Goal: Task Accomplishment & Management: Manage account settings

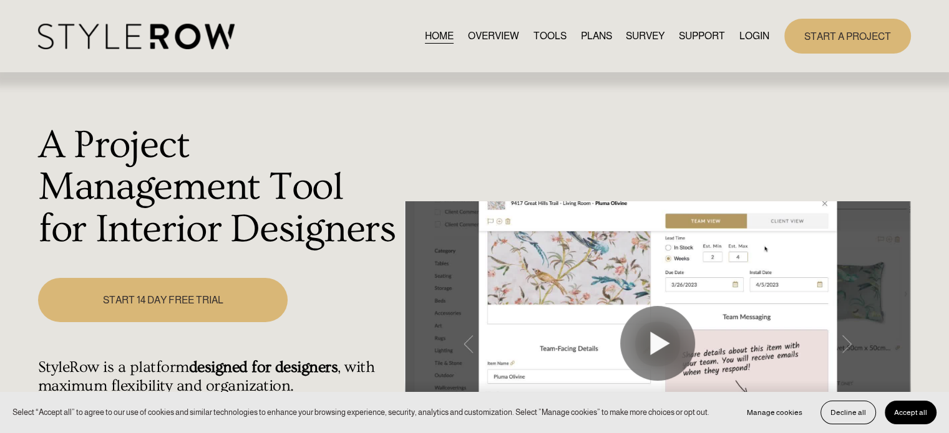
drag, startPoint x: 0, startPoint y: 0, endPoint x: 750, endPoint y: 39, distance: 751.3
click at [750, 39] on link "LOGIN" at bounding box center [754, 35] width 30 height 17
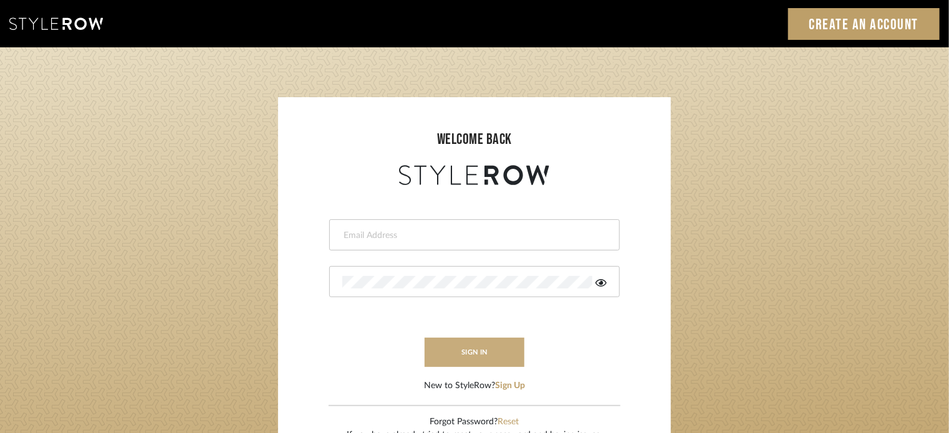
type input "[EMAIL_ADDRESS][PERSON_NAME][DOMAIN_NAME]"
click at [480, 354] on button "sign in" at bounding box center [475, 352] width 100 height 29
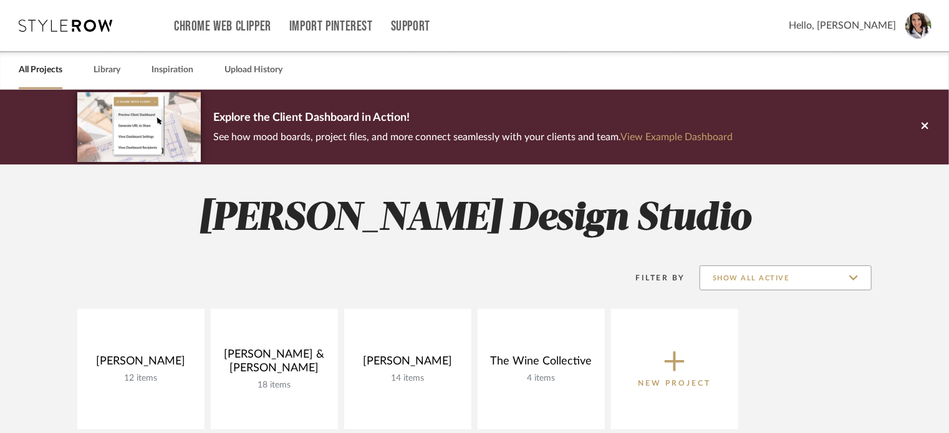
click at [859, 277] on input "Show All Active" at bounding box center [786, 278] width 172 height 25
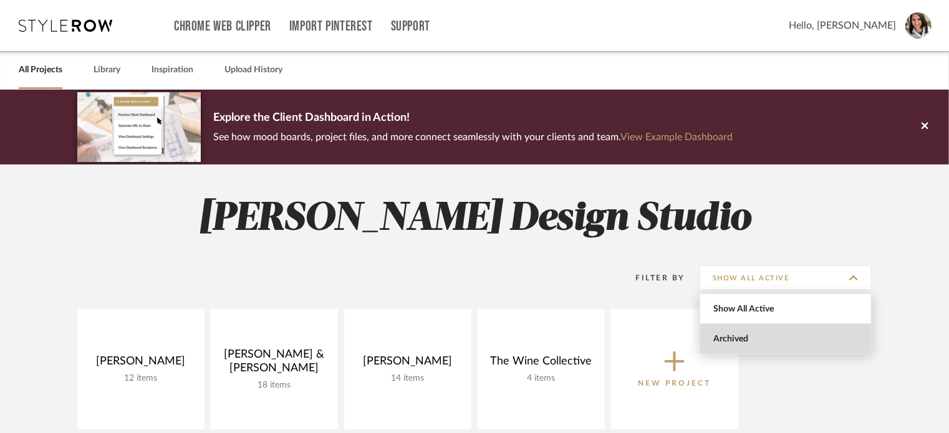
click at [760, 339] on span "Archived" at bounding box center [787, 339] width 148 height 11
type input "Archived"
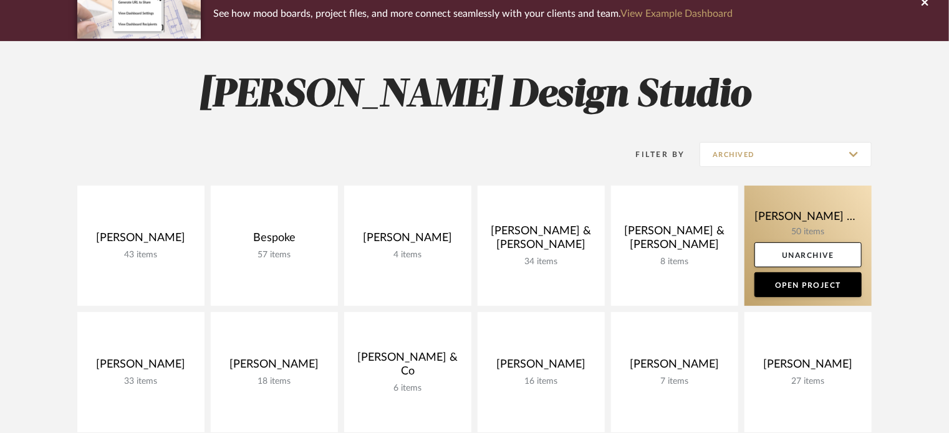
scroll to position [125, 0]
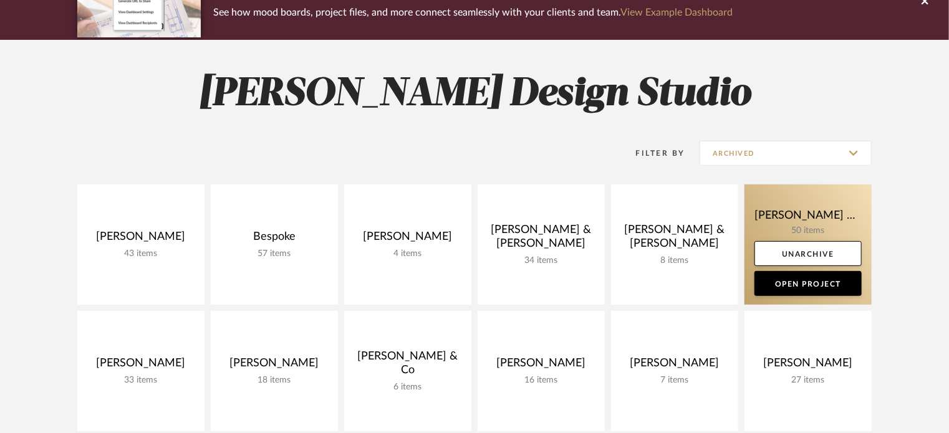
click at [778, 209] on link at bounding box center [808, 245] width 127 height 120
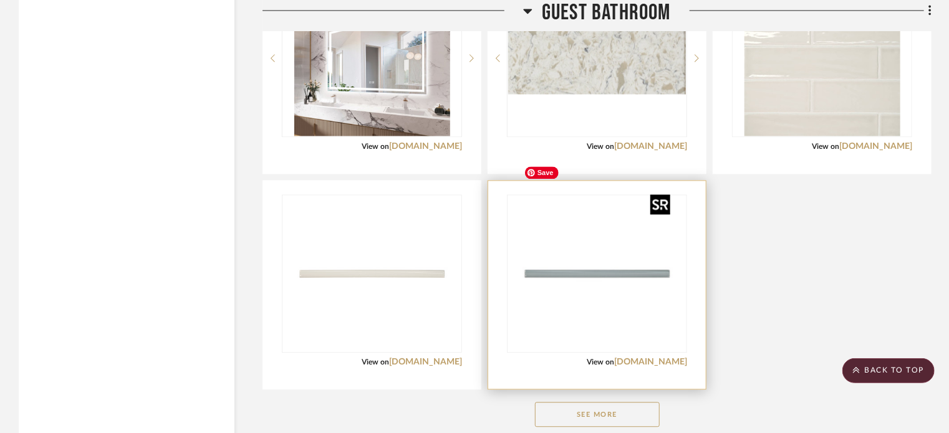
scroll to position [3724, 0]
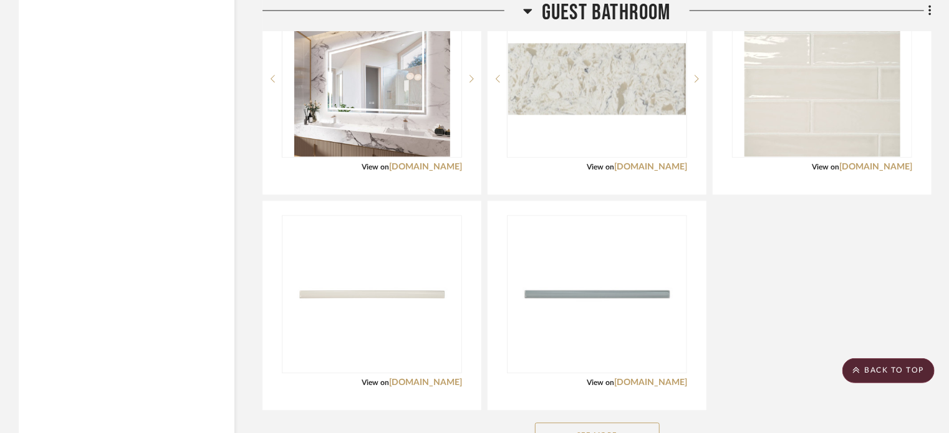
click at [632, 423] on button "See More" at bounding box center [597, 435] width 125 height 25
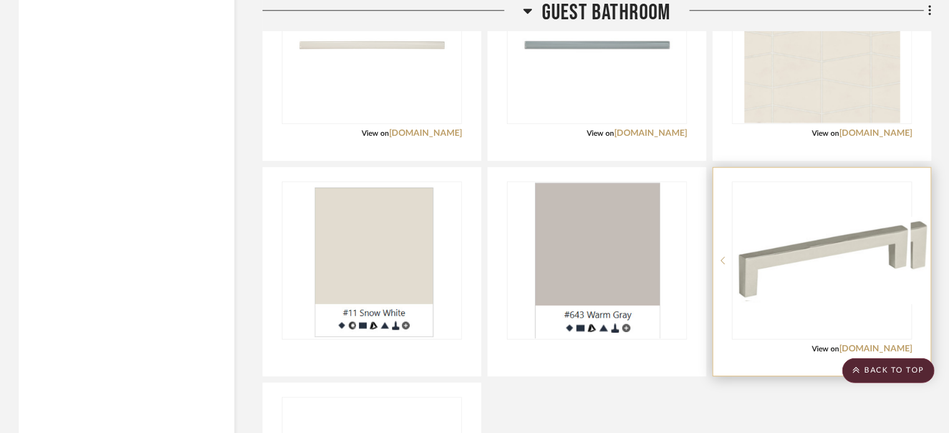
scroll to position [4286, 0]
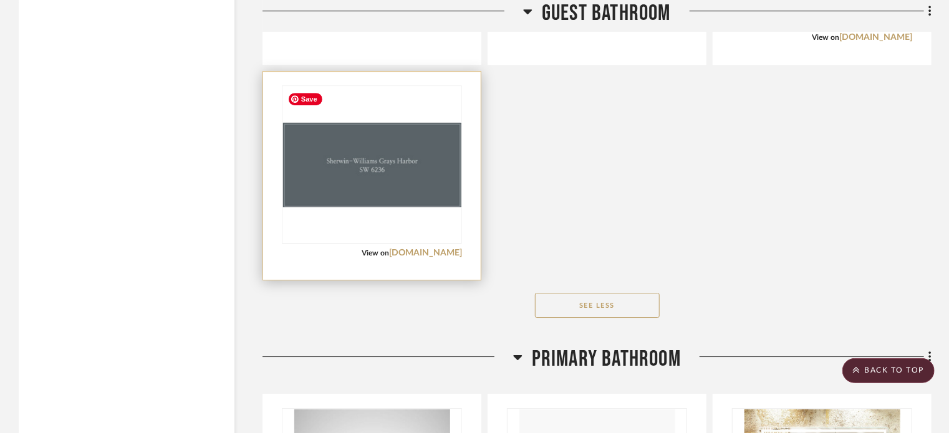
click at [374, 145] on img "0" at bounding box center [372, 165] width 178 height 85
click at [374, 145] on img "0" at bounding box center [372, 165] width 178 height 84
click at [397, 150] on img "0" at bounding box center [372, 165] width 178 height 84
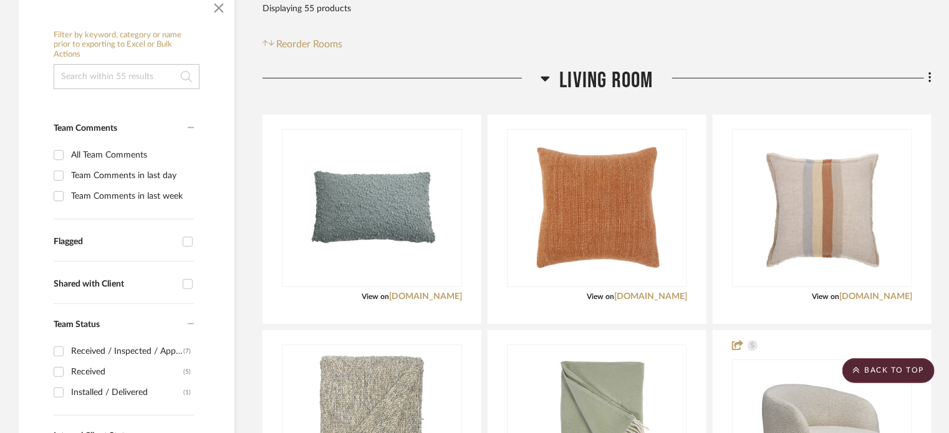
scroll to position [0, 0]
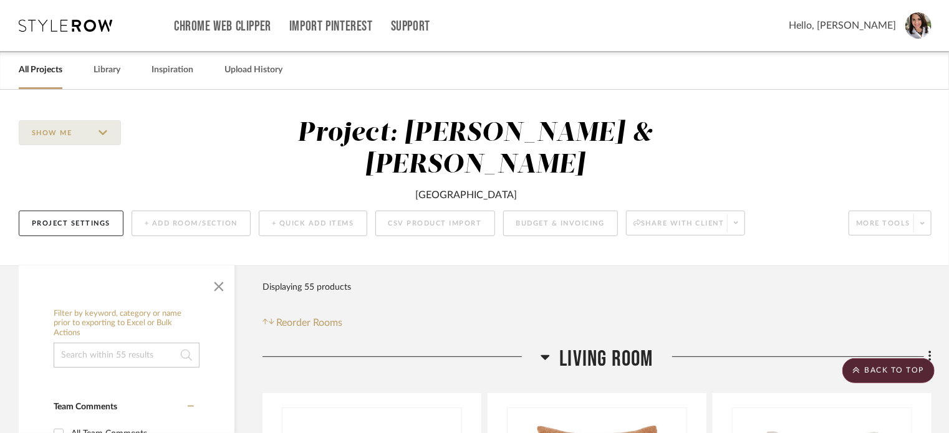
click at [890, 34] on div "Hello, Lisa" at bounding box center [860, 25] width 143 height 26
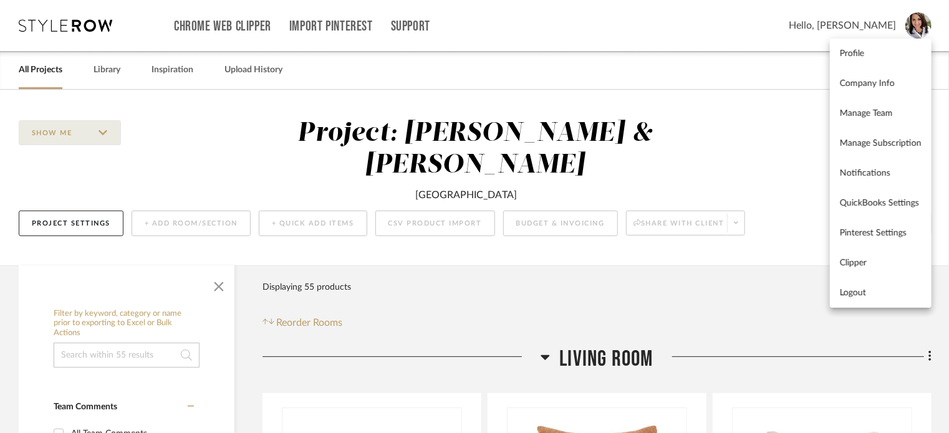
click at [856, 296] on span "Logout" at bounding box center [881, 293] width 82 height 11
